Goal: Register for event/course

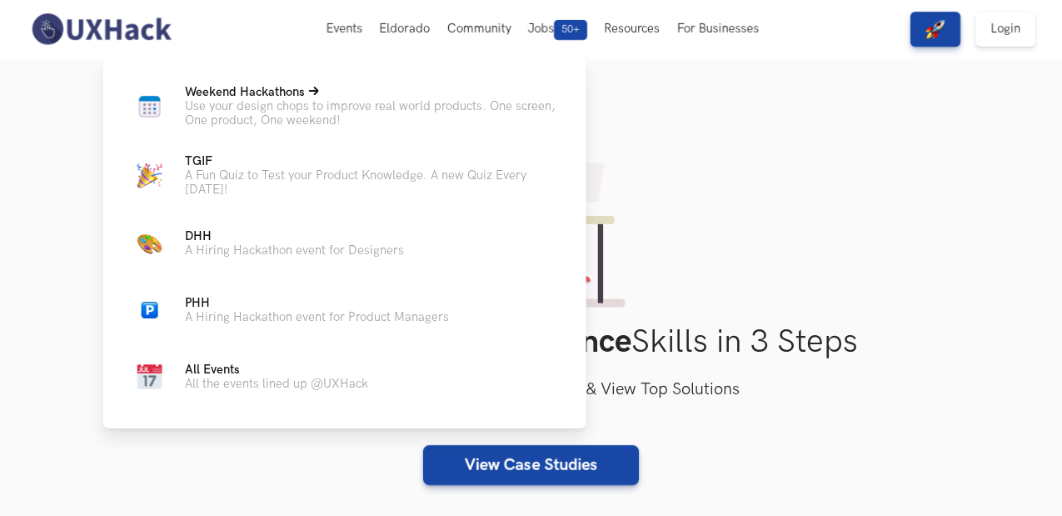
click at [307, 107] on p "Use your design chops to improve real world products. One screen, One product, …" at bounding box center [372, 113] width 375 height 28
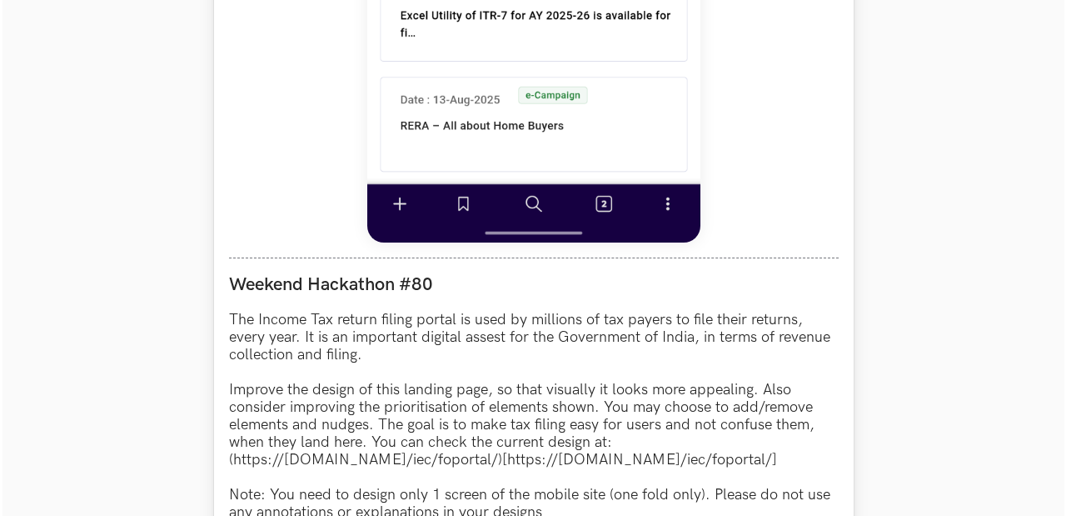
scroll to position [1582, 0]
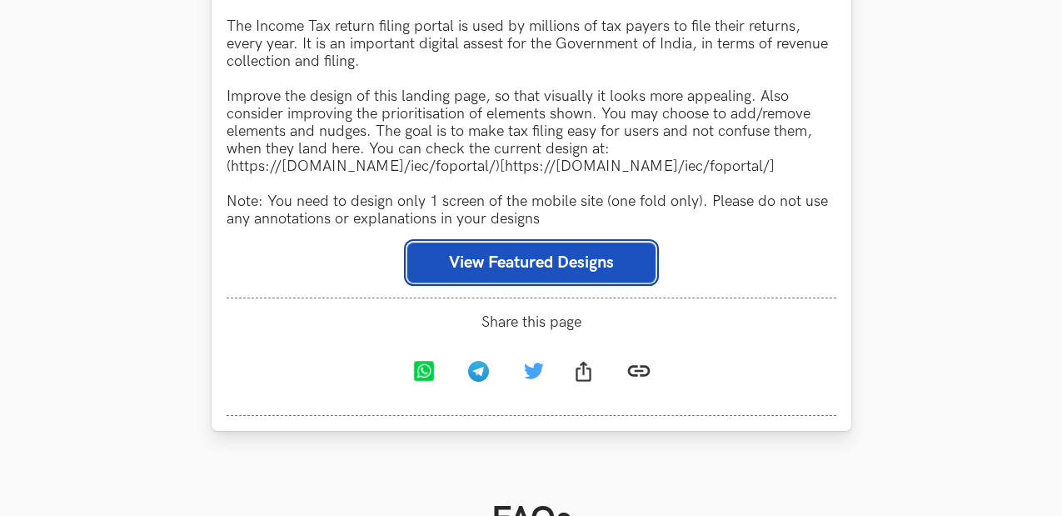
click at [505, 265] on button "View Featured Designs" at bounding box center [531, 262] width 248 height 40
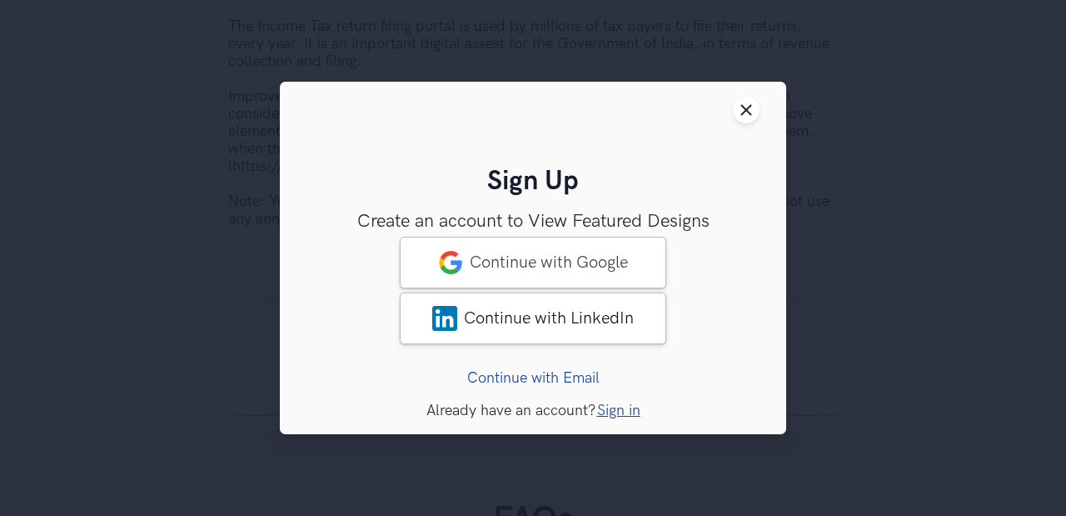
click at [623, 414] on link "Sign in" at bounding box center [618, 409] width 43 height 17
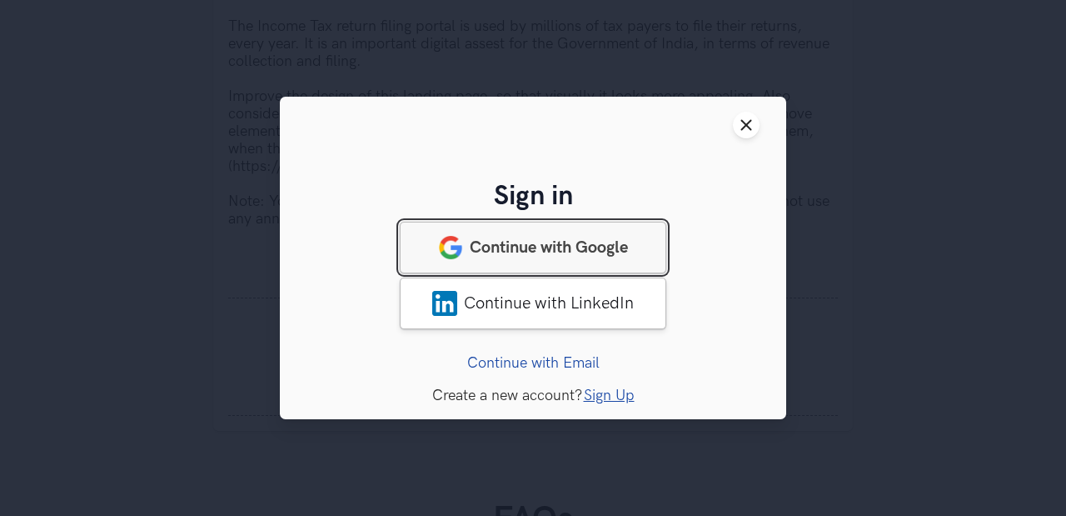
click at [535, 250] on span "Continue with Google" at bounding box center [549, 247] width 158 height 20
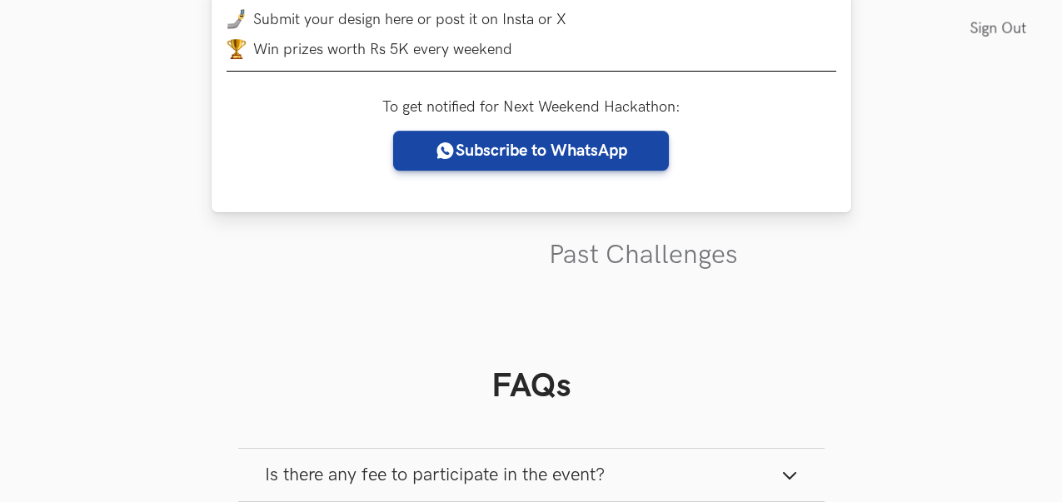
scroll to position [391, 0]
